Goal: Navigation & Orientation: Find specific page/section

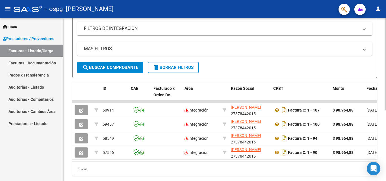
scroll to position [108, 0]
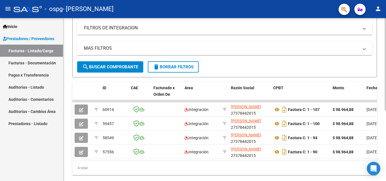
click at [386, 93] on div at bounding box center [385, 128] width 1 height 92
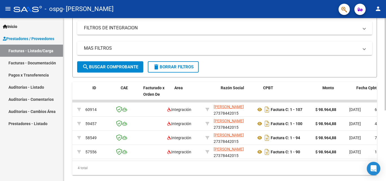
scroll to position [0, 7]
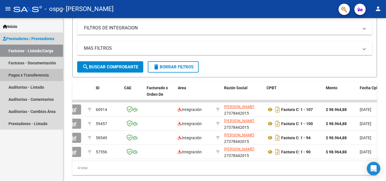
click at [47, 72] on link "Pagos x Transferencia" at bounding box center [31, 75] width 63 height 12
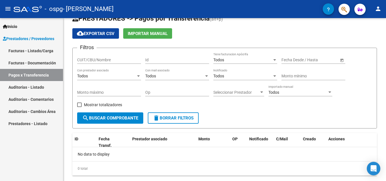
scroll to position [26, 0]
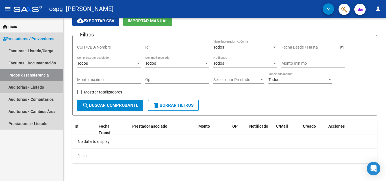
click at [47, 90] on link "Auditorías - Listado" at bounding box center [31, 87] width 63 height 12
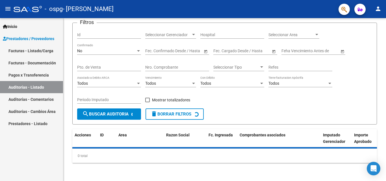
scroll to position [51, 0]
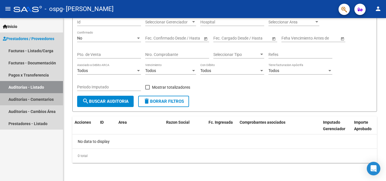
click at [47, 98] on link "Auditorías - Comentarios" at bounding box center [31, 99] width 63 height 12
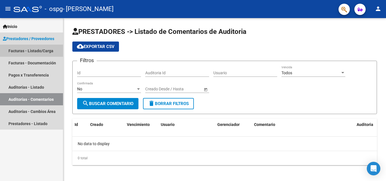
click at [47, 48] on link "Facturas - Listado/Carga" at bounding box center [31, 51] width 63 height 12
